Goal: Information Seeking & Learning: Learn about a topic

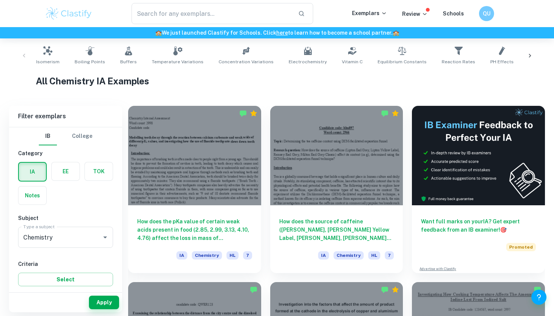
click at [221, 195] on div at bounding box center [194, 156] width 133 height 100
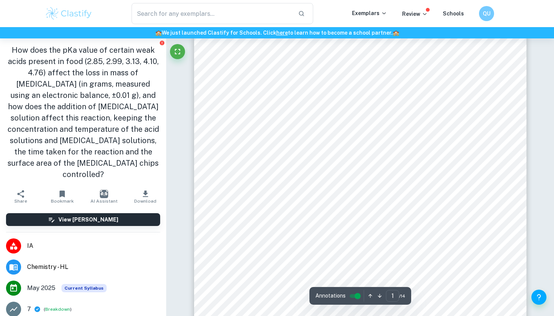
scroll to position [50, 0]
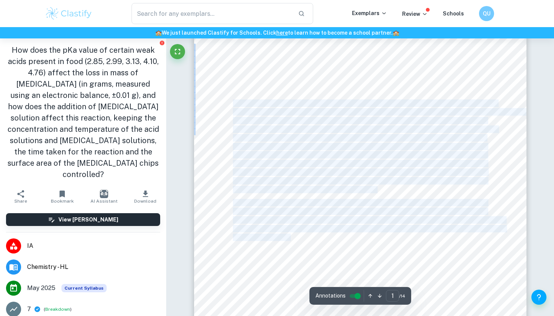
drag, startPoint x: 234, startPoint y: 101, endPoint x: 291, endPoint y: 237, distance: 147.2
click at [291, 237] on div "Chemistry Internal Assessment Word count: 2998 Candidate code: Modelling [MEDIC…" at bounding box center [360, 211] width 333 height 430
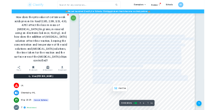
scroll to position [50, 0]
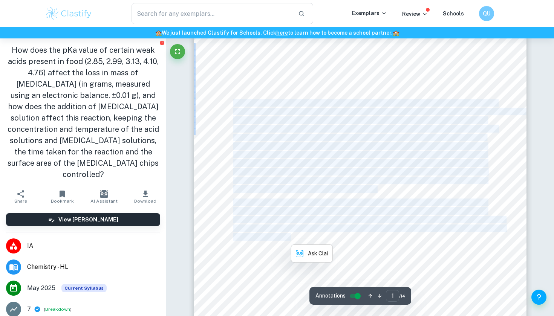
copy div "The importance of [MEDICAL_DATA] is often made clear to people right from a you…"
